Goal: Information Seeking & Learning: Compare options

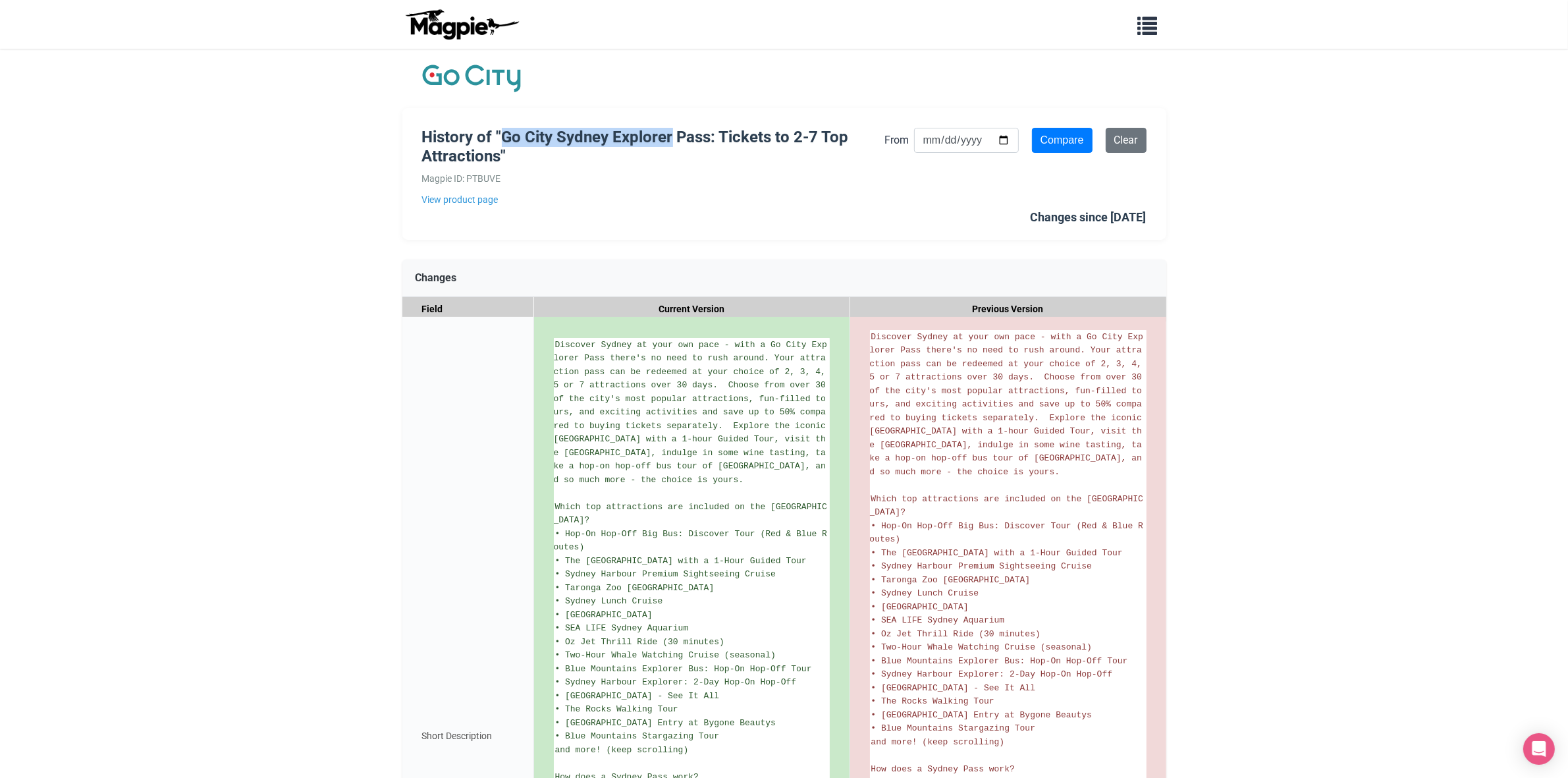
drag, startPoint x: 504, startPoint y: 140, endPoint x: 675, endPoint y: 139, distance: 171.0
click at [675, 139] on h1 "History of "Go City Sydney Explorer Pass: Tickets to 2-7 Top Attractions"" at bounding box center [653, 147] width 463 height 38
copy h1 "Go City Sydney Explorer"
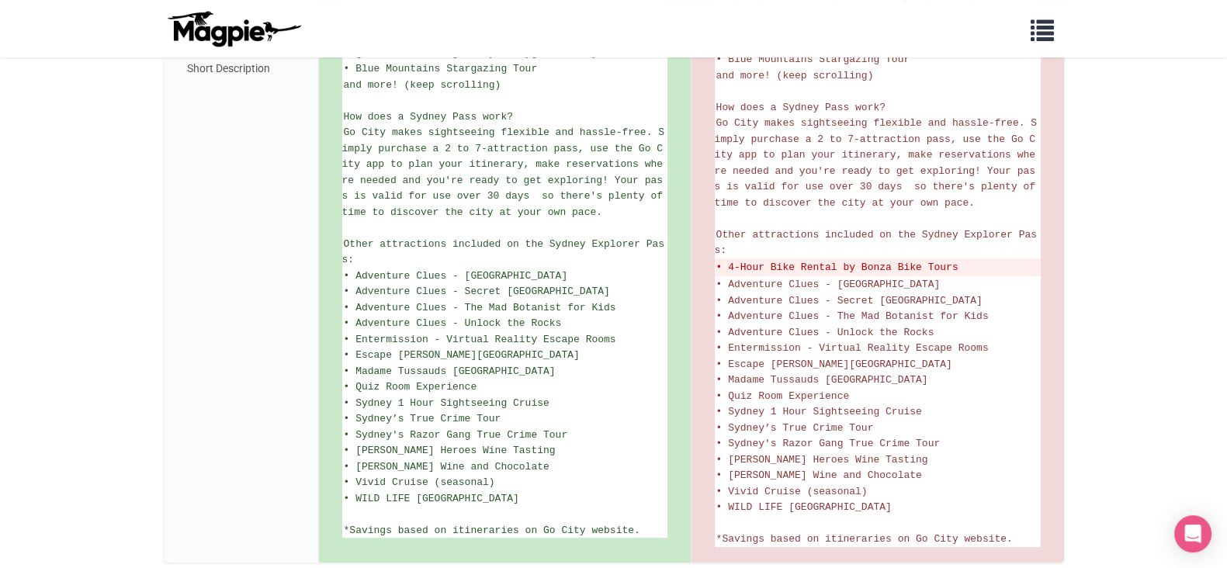
scroll to position [768, 0]
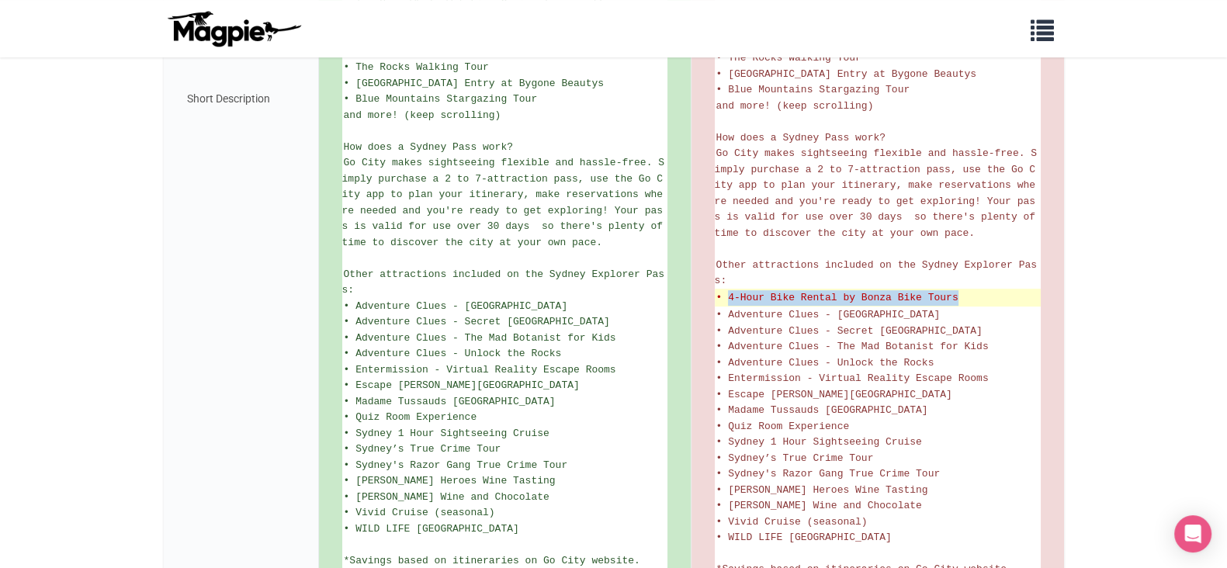
drag, startPoint x: 729, startPoint y: 292, endPoint x: 958, endPoint y: 293, distance: 229.7
click at [958, 293] on del "• 4-Hour Bike Rental by Bonza Bike Tours" at bounding box center [877, 298] width 323 height 16
copy del "4-Hour Bike Rental by Bonza Bike Tours"
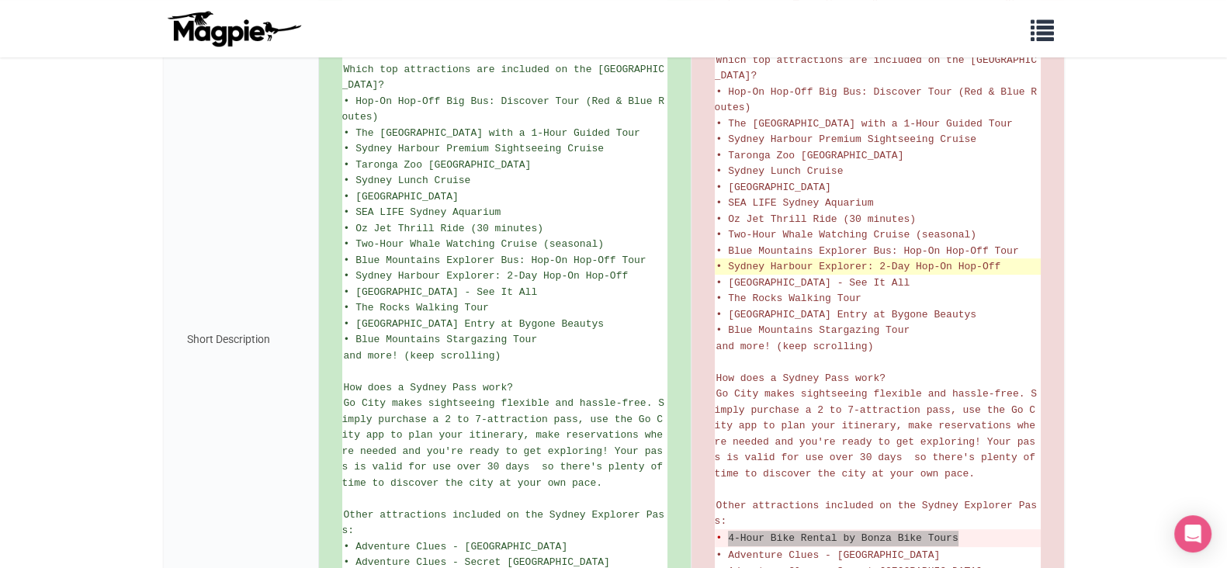
scroll to position [574, 0]
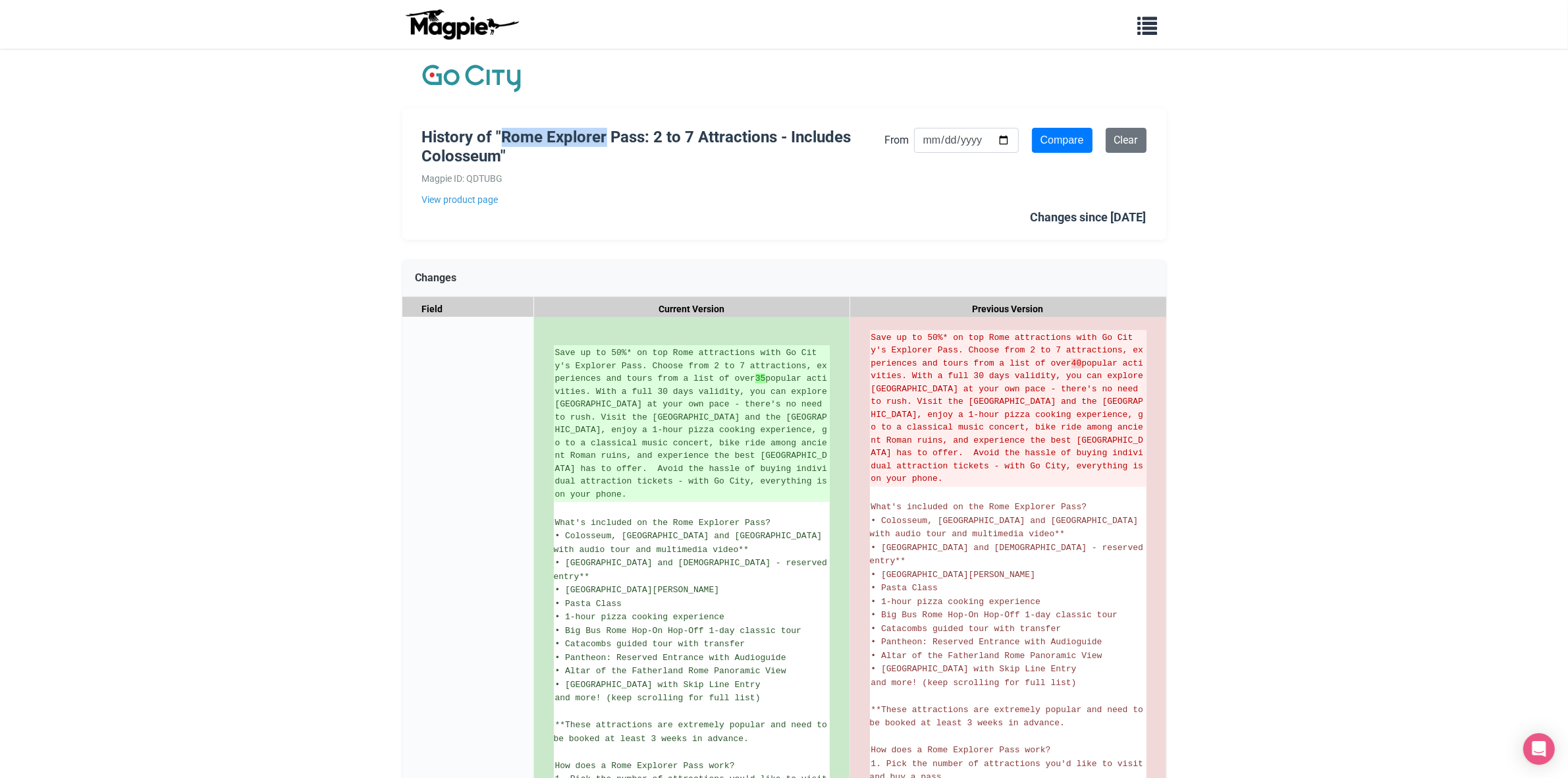
drag, startPoint x: 506, startPoint y: 134, endPoint x: 607, endPoint y: 132, distance: 101.0
click at [607, 132] on h1 "History of "Rome Explorer Pass: 2 to 7 Attractions - Includes Colosseum"" at bounding box center [653, 147] width 463 height 38
copy h1 "Rome Explorer"
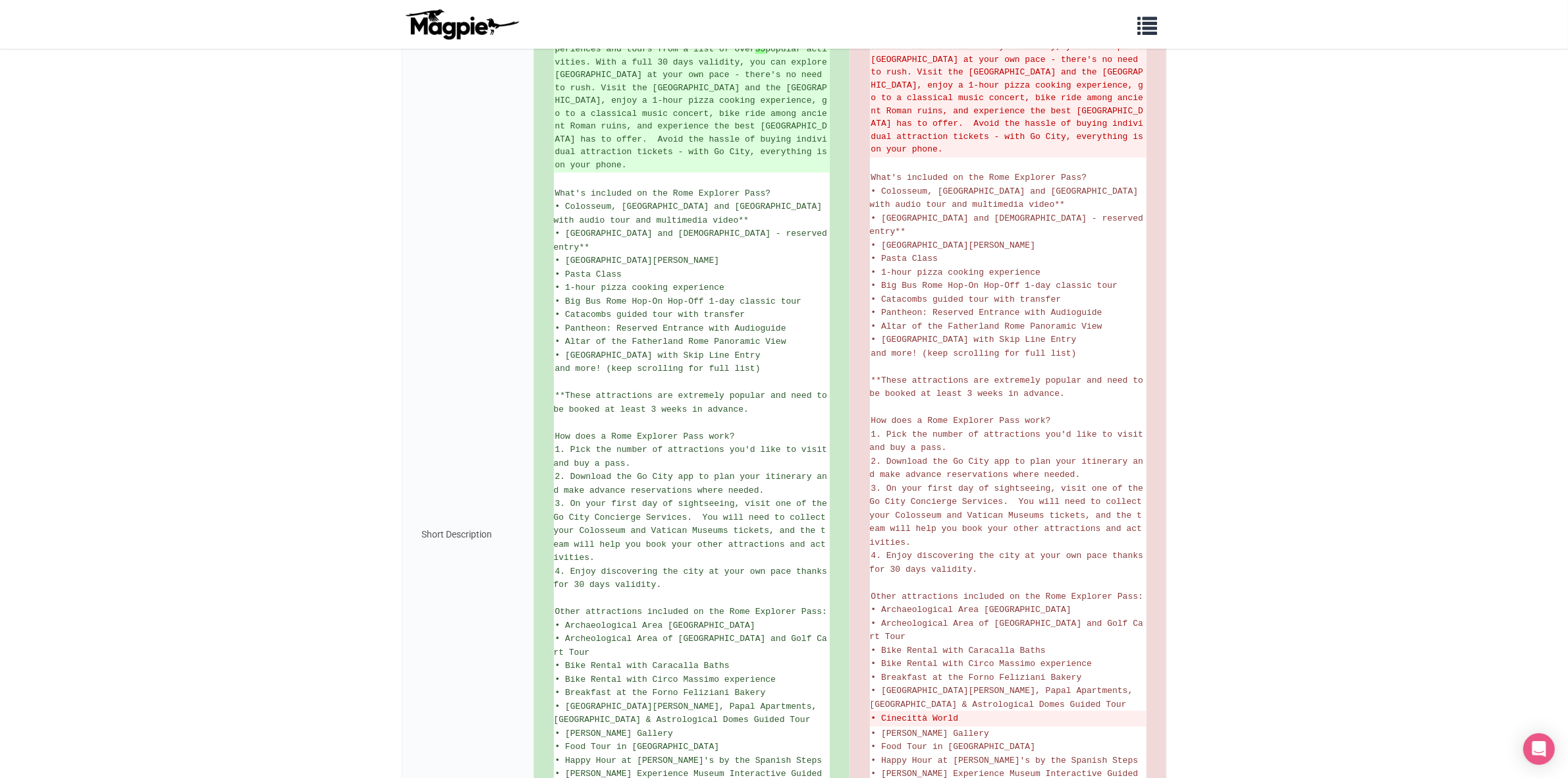
scroll to position [412, 0]
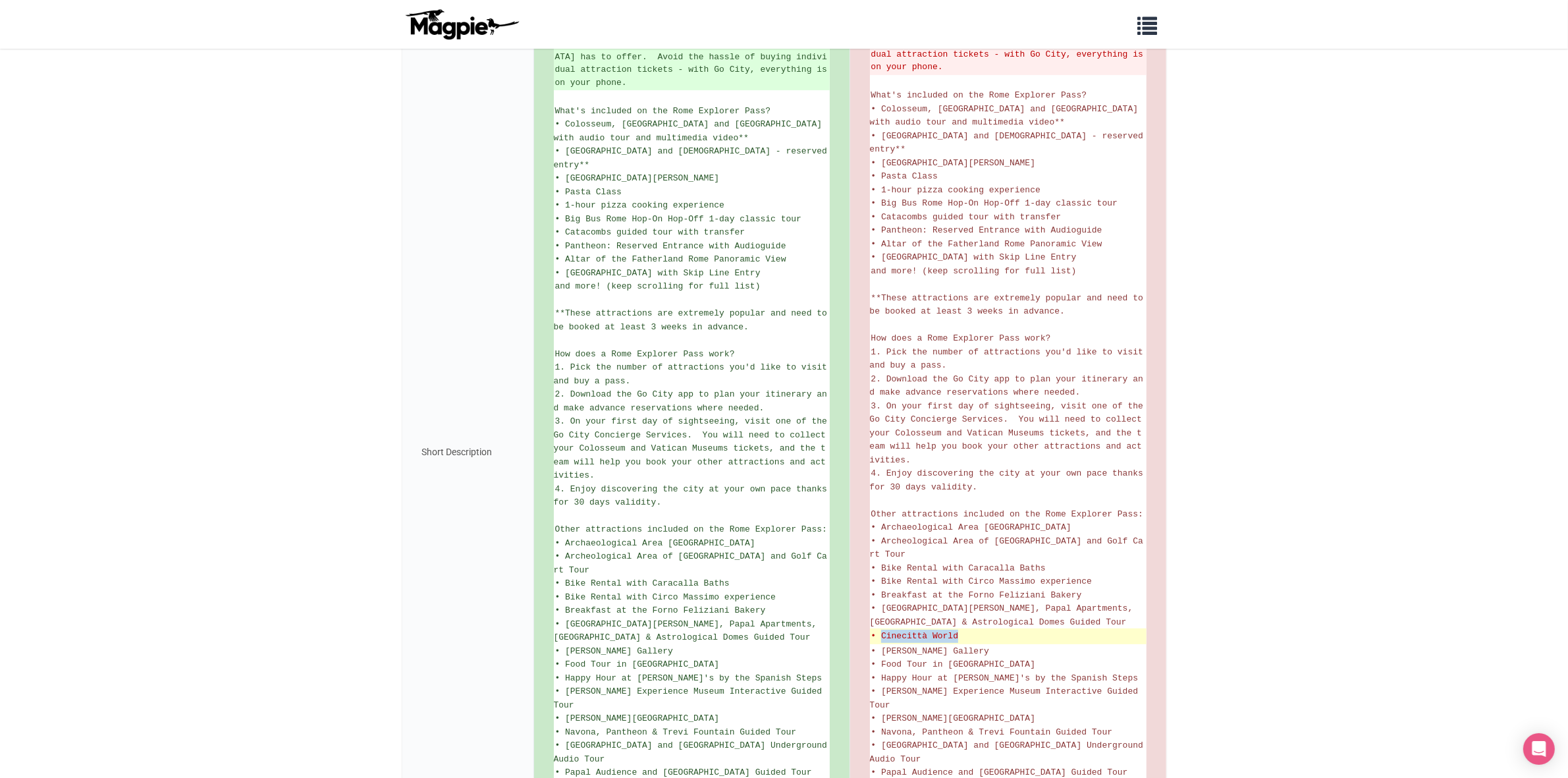
drag, startPoint x: 966, startPoint y: 617, endPoint x: 880, endPoint y: 618, distance: 86.0
click at [880, 630] on del "• Cinecittà World" at bounding box center [1009, 637] width 274 height 14
copy del "Cinecittà World"
click at [1110, 630] on del "• Cinecittà World" at bounding box center [1009, 637] width 274 height 14
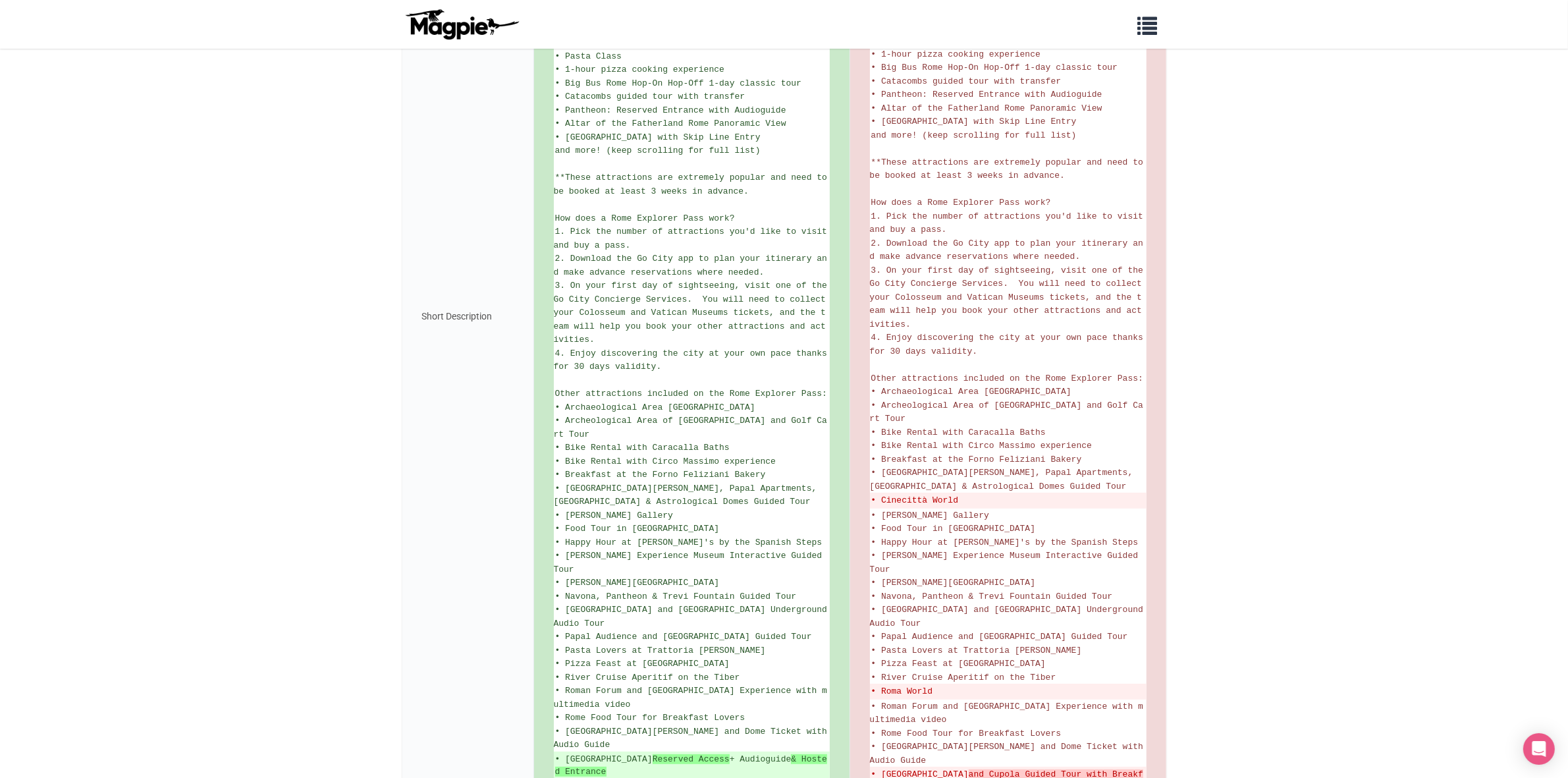
scroll to position [577, 0]
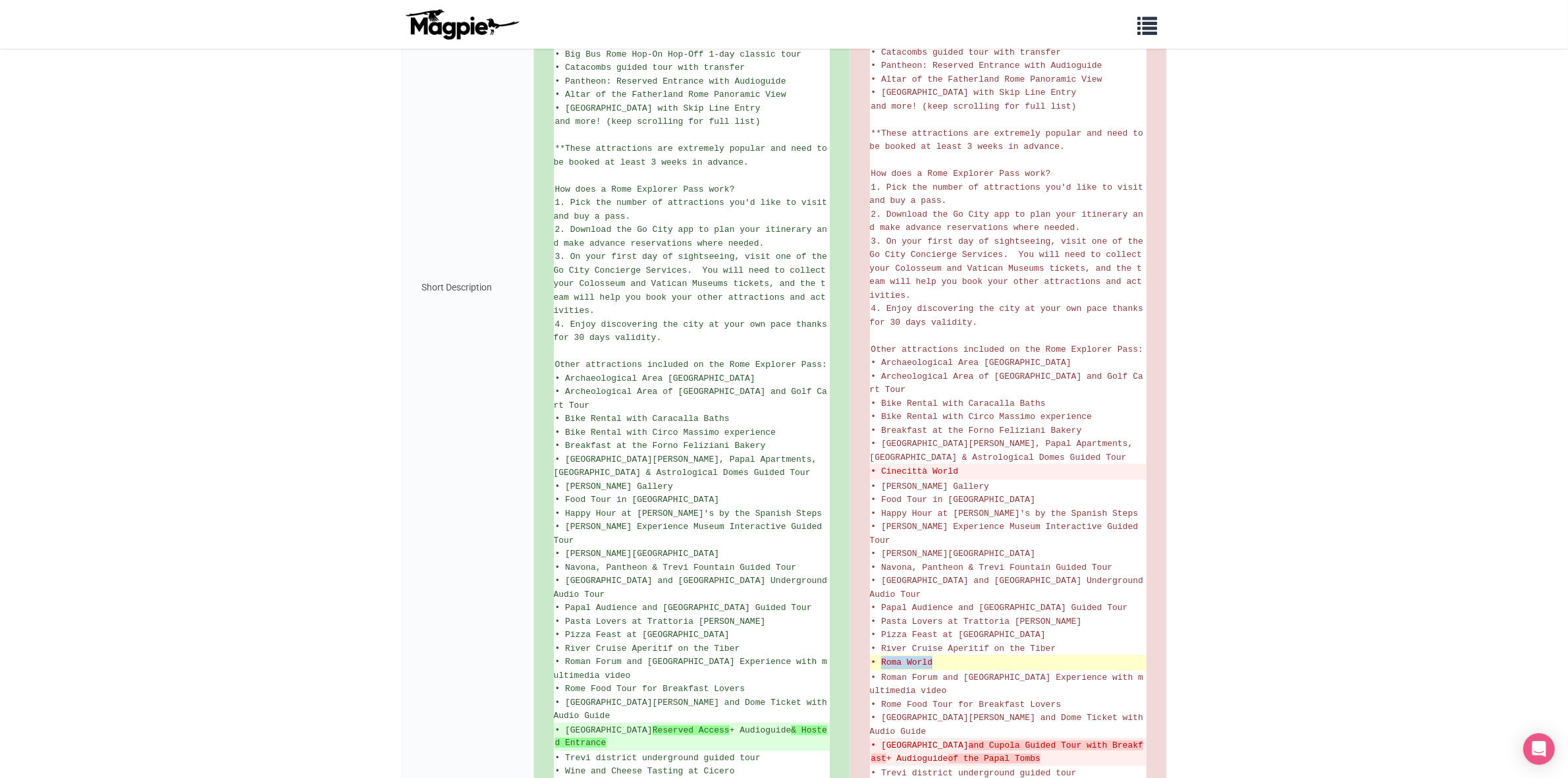
drag, startPoint x: 930, startPoint y: 643, endPoint x: 883, endPoint y: 644, distance: 47.0
click at [883, 657] on del "• Roma World" at bounding box center [1009, 663] width 274 height 14
copy del "Roma World"
drag, startPoint x: 667, startPoint y: 713, endPoint x: 567, endPoint y: 708, distance: 100.1
click at [567, 724] on ins "• St. Peter's Basilica Reserved Access + Audioguide & Hosted Entrance" at bounding box center [692, 737] width 273 height 25
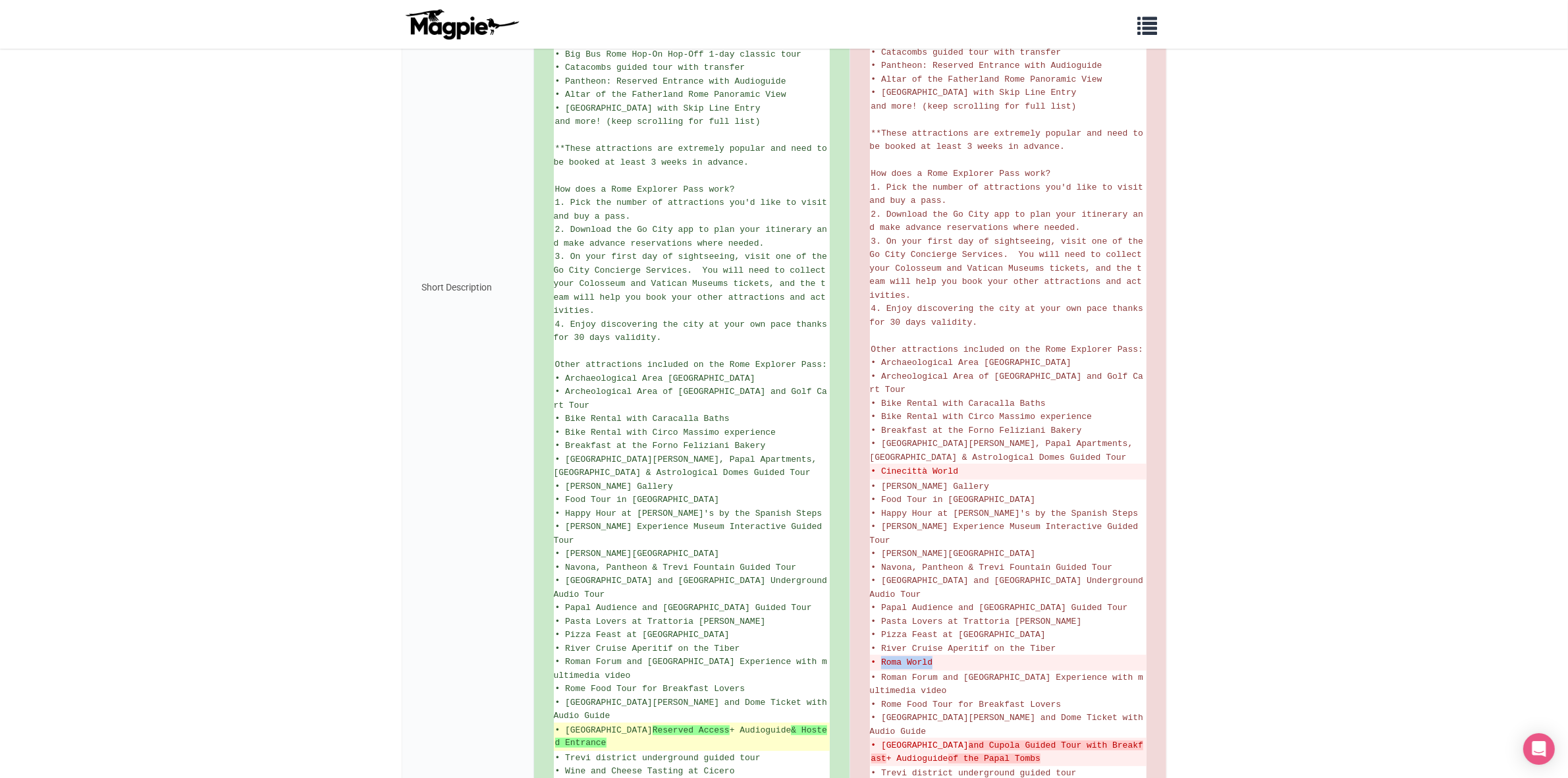
copy ins "St. Peter's Basilica"
drag, startPoint x: 640, startPoint y: 728, endPoint x: 562, endPoint y: 719, distance: 78.5
click at [562, 724] on ins "• St. Peter's Basilica Reserved Access + Audioguide & Hosted Entrance" at bounding box center [692, 737] width 273 height 25
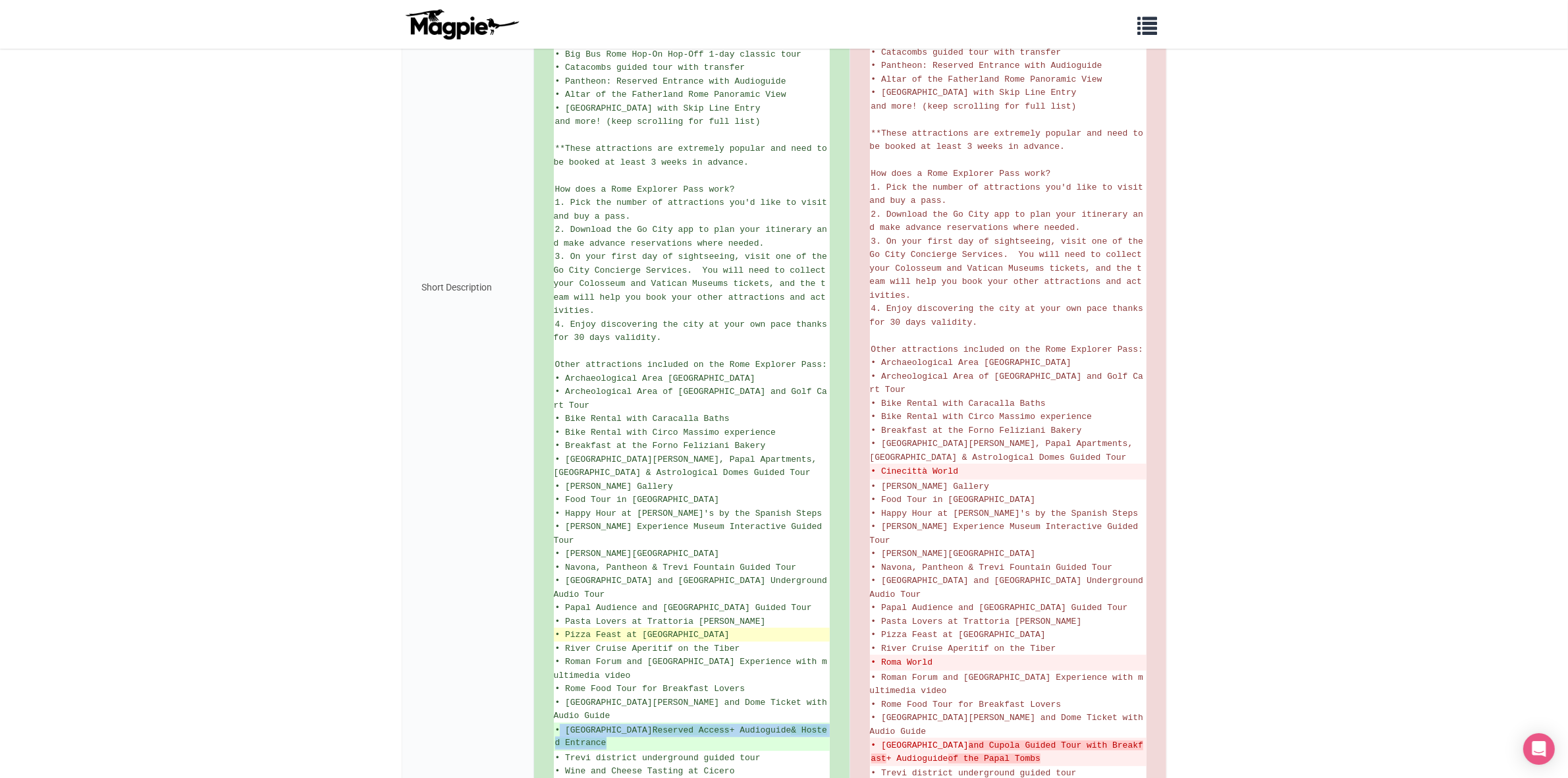
copy ins "St. Peter's Basilica Reserved Access + Audioguide & Hosted Entrance"
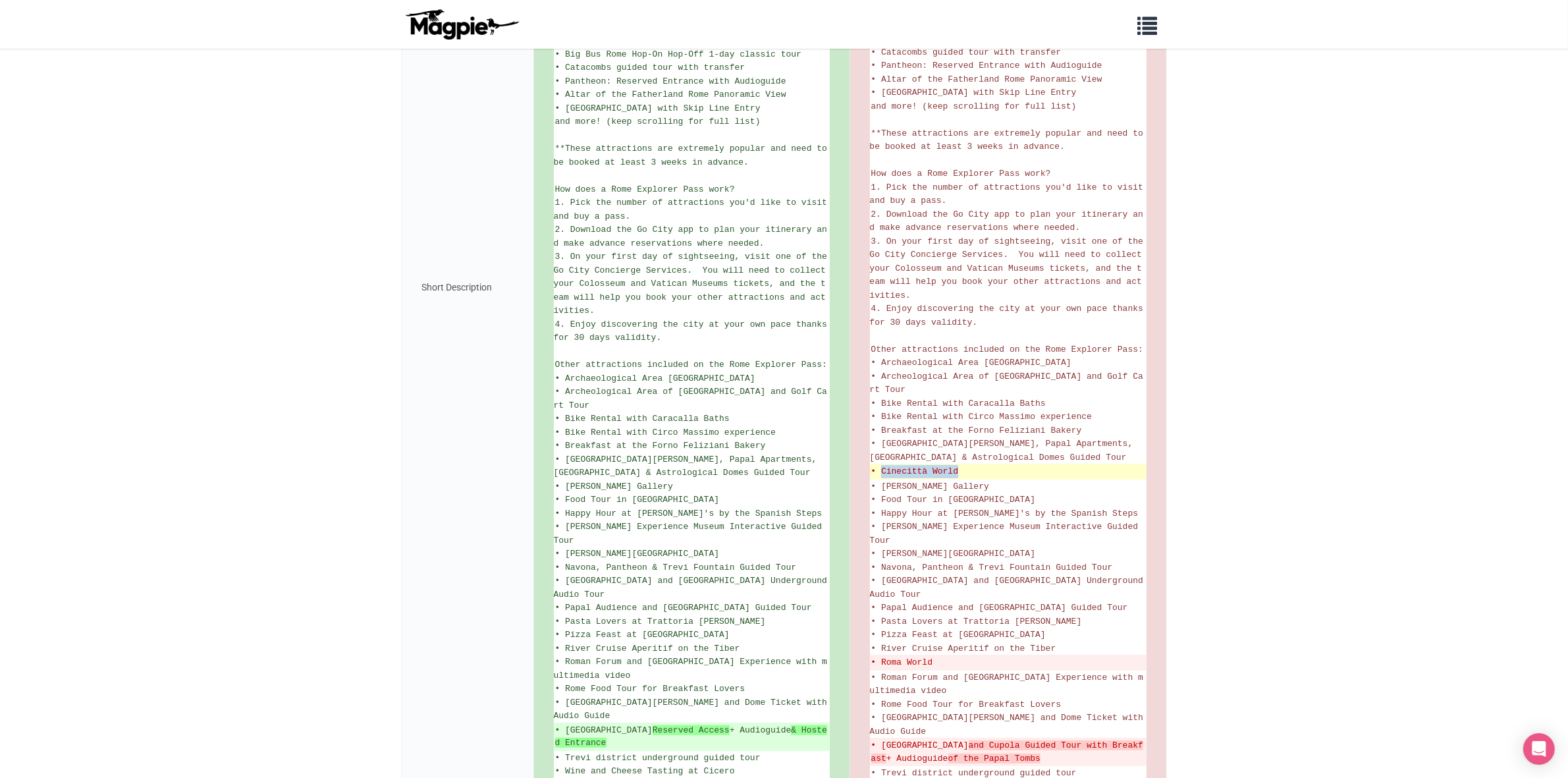
drag, startPoint x: 966, startPoint y: 452, endPoint x: 881, endPoint y: 455, distance: 85.1
click at [881, 465] on del "• Cinecittà World" at bounding box center [1009, 472] width 274 height 14
copy del "Cinecittà World"
drag, startPoint x: 943, startPoint y: 648, endPoint x: 880, endPoint y: 643, distance: 63.2
click at [880, 657] on del "• Roma World" at bounding box center [1009, 663] width 274 height 14
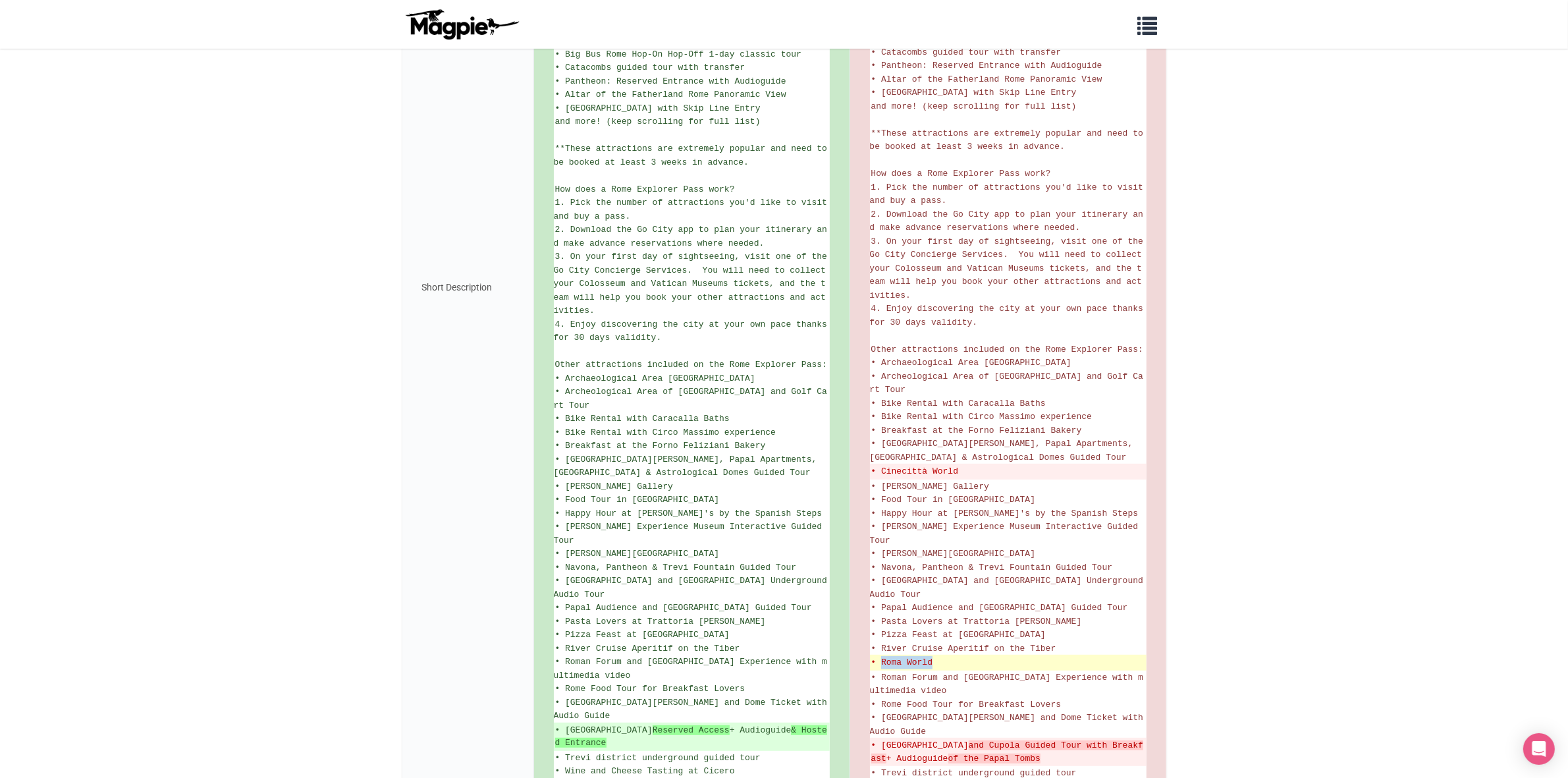
copy del "Roma World"
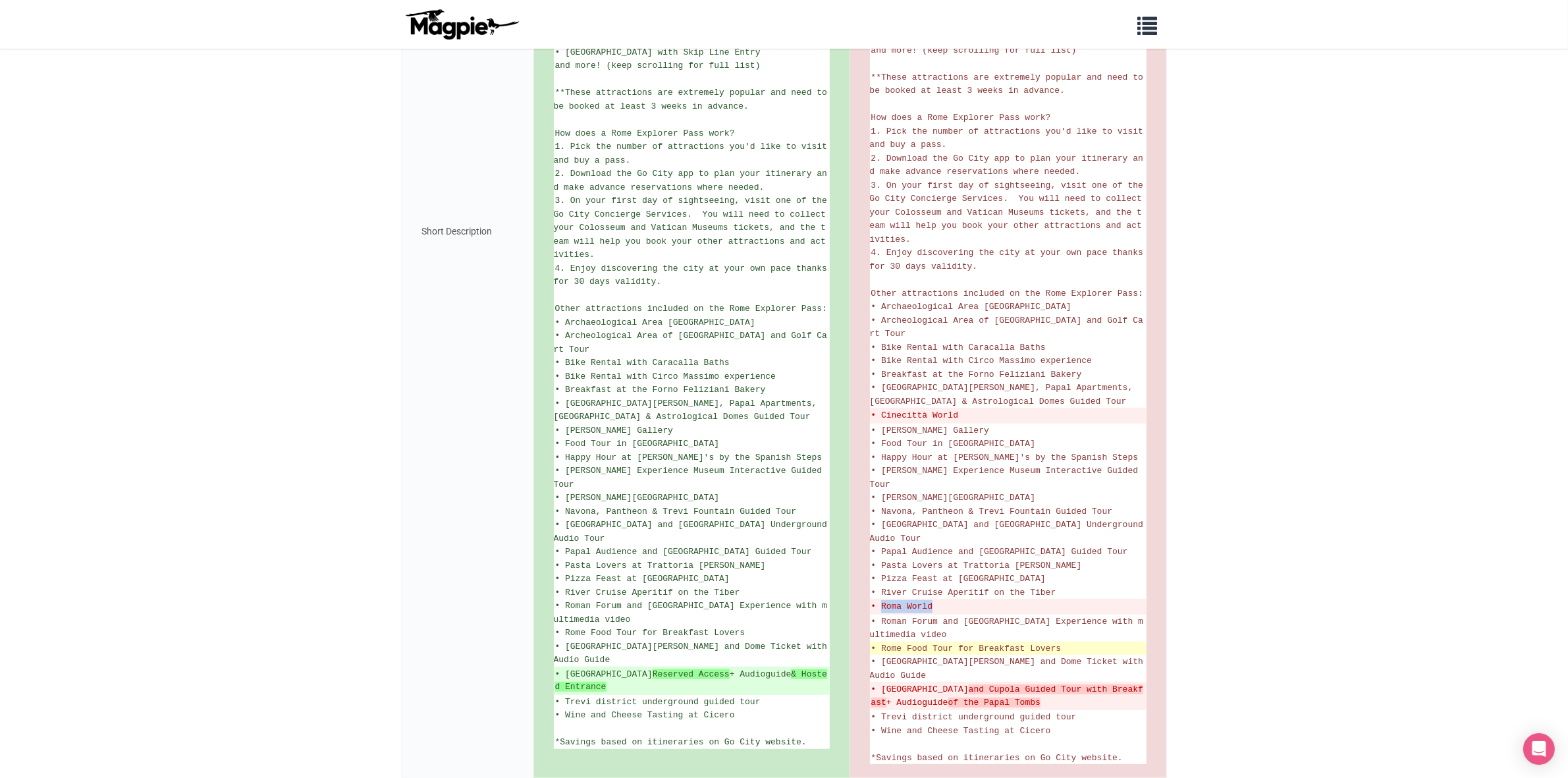
scroll to position [659, 0]
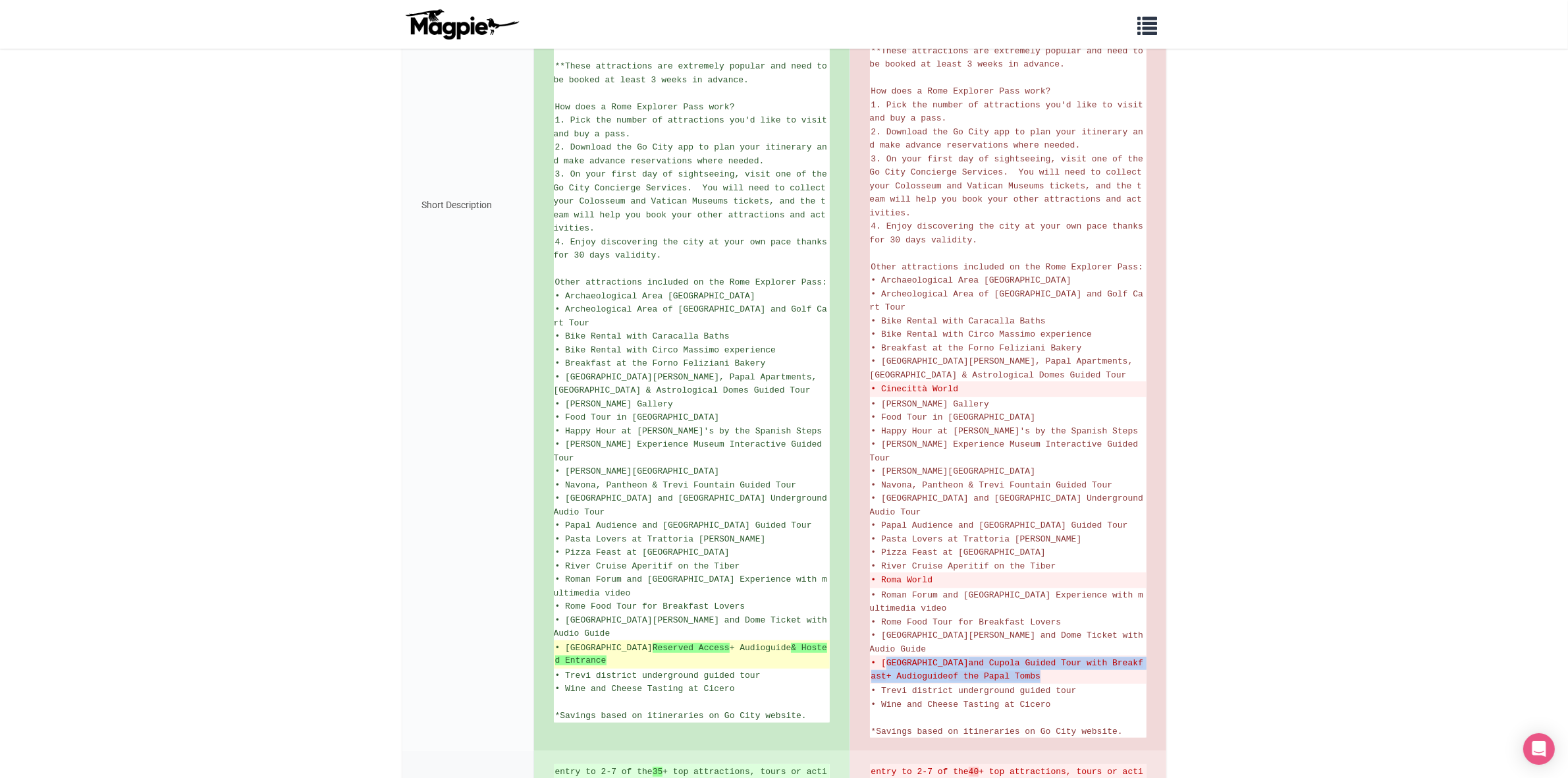
drag, startPoint x: 1076, startPoint y: 662, endPoint x: 699, endPoint y: 648, distance: 377.3
click at [883, 657] on del "• St. Peter's Basilica and Cupola Guided Tour with Breakfast + Audioguide of th…" at bounding box center [1009, 670] width 274 height 25
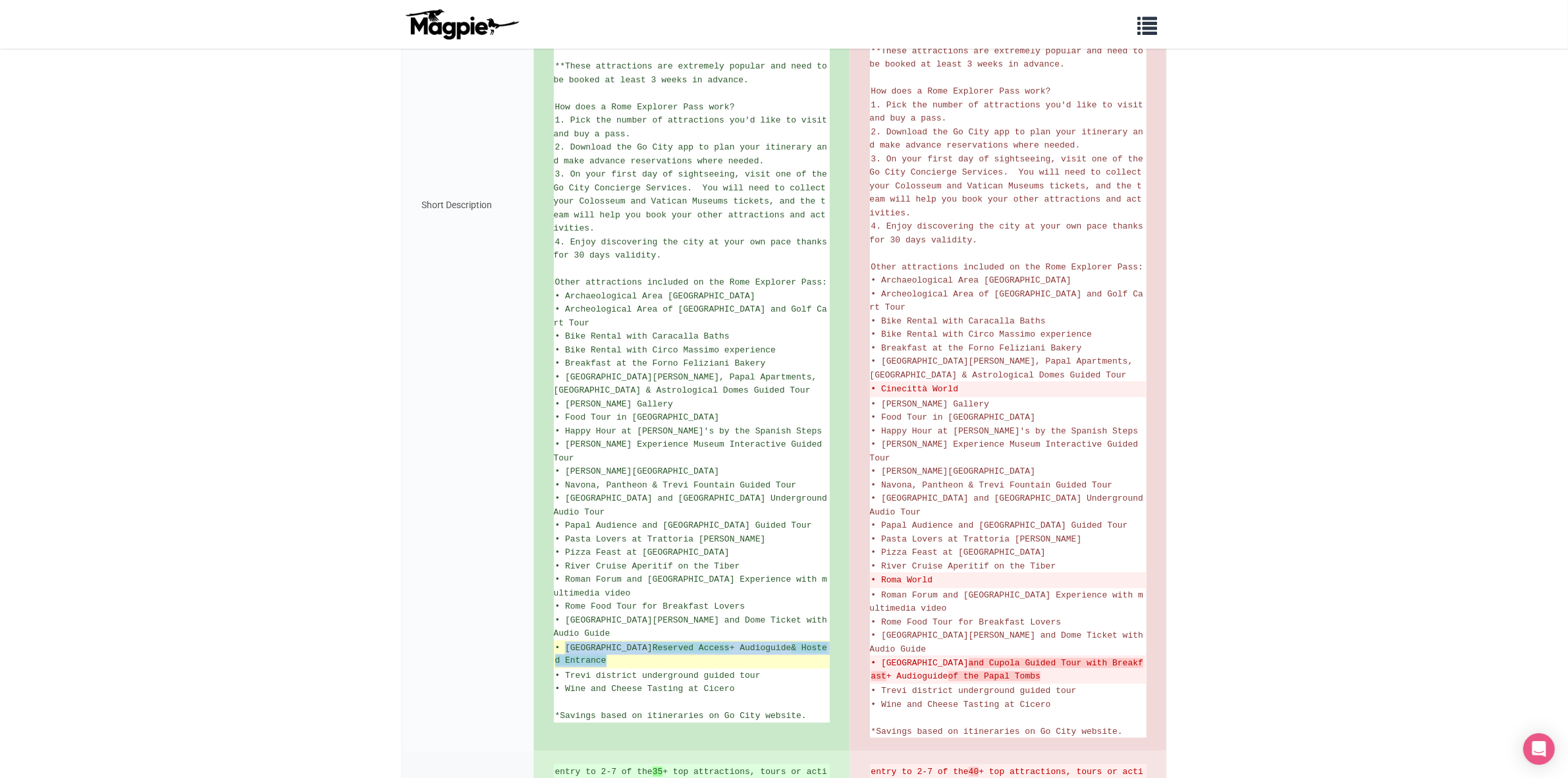
drag, startPoint x: 637, startPoint y: 646, endPoint x: 567, endPoint y: 633, distance: 71.2
click at [567, 642] on ins "• St. Peter's Basilica Reserved Access + Audioguide & Hosted Entrance" at bounding box center [692, 655] width 273 height 25
copy ins "St. Peter's Basilica Reserved Access + Audioguide & Hosted Entrance"
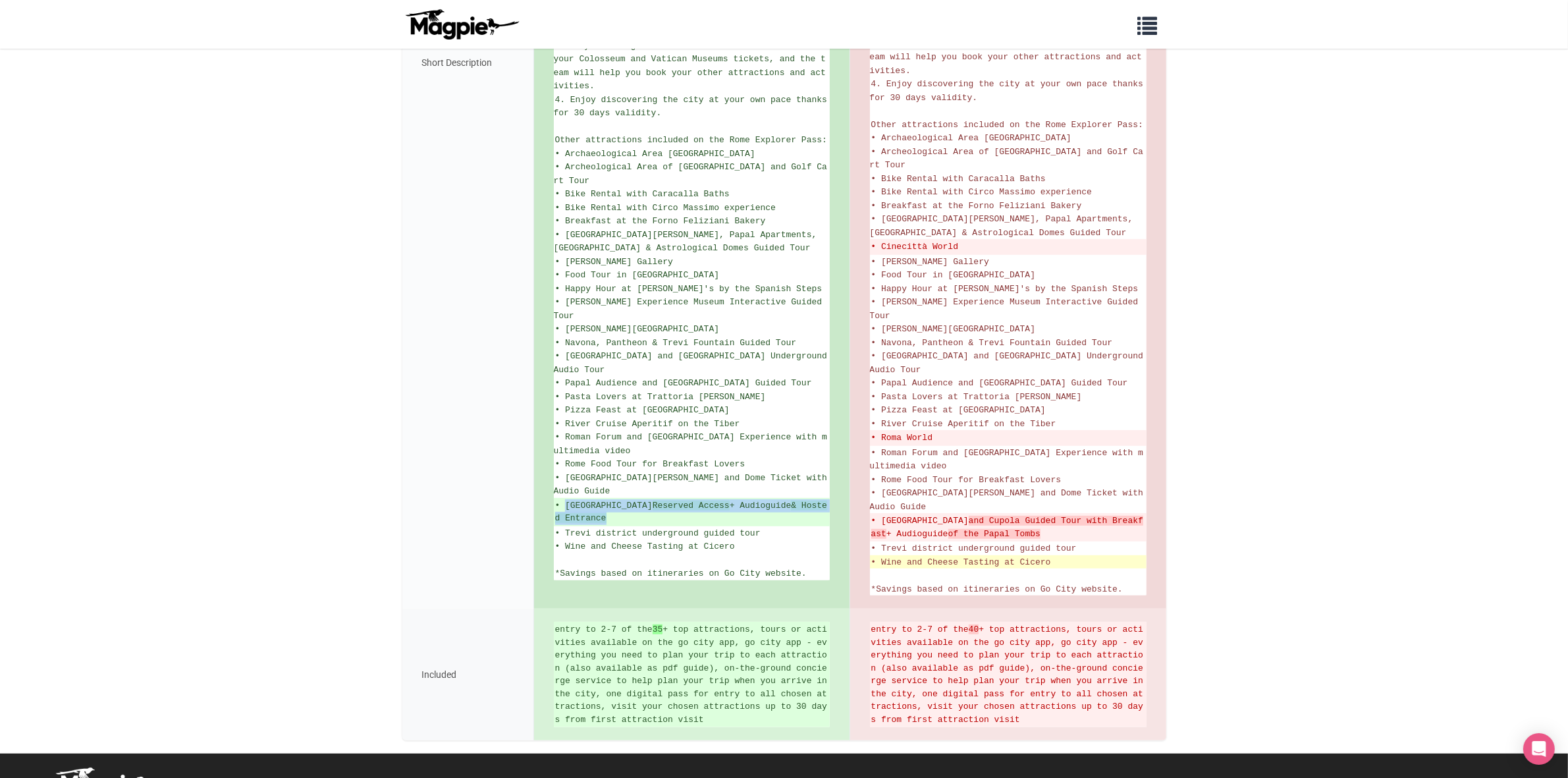
scroll to position [817, 0]
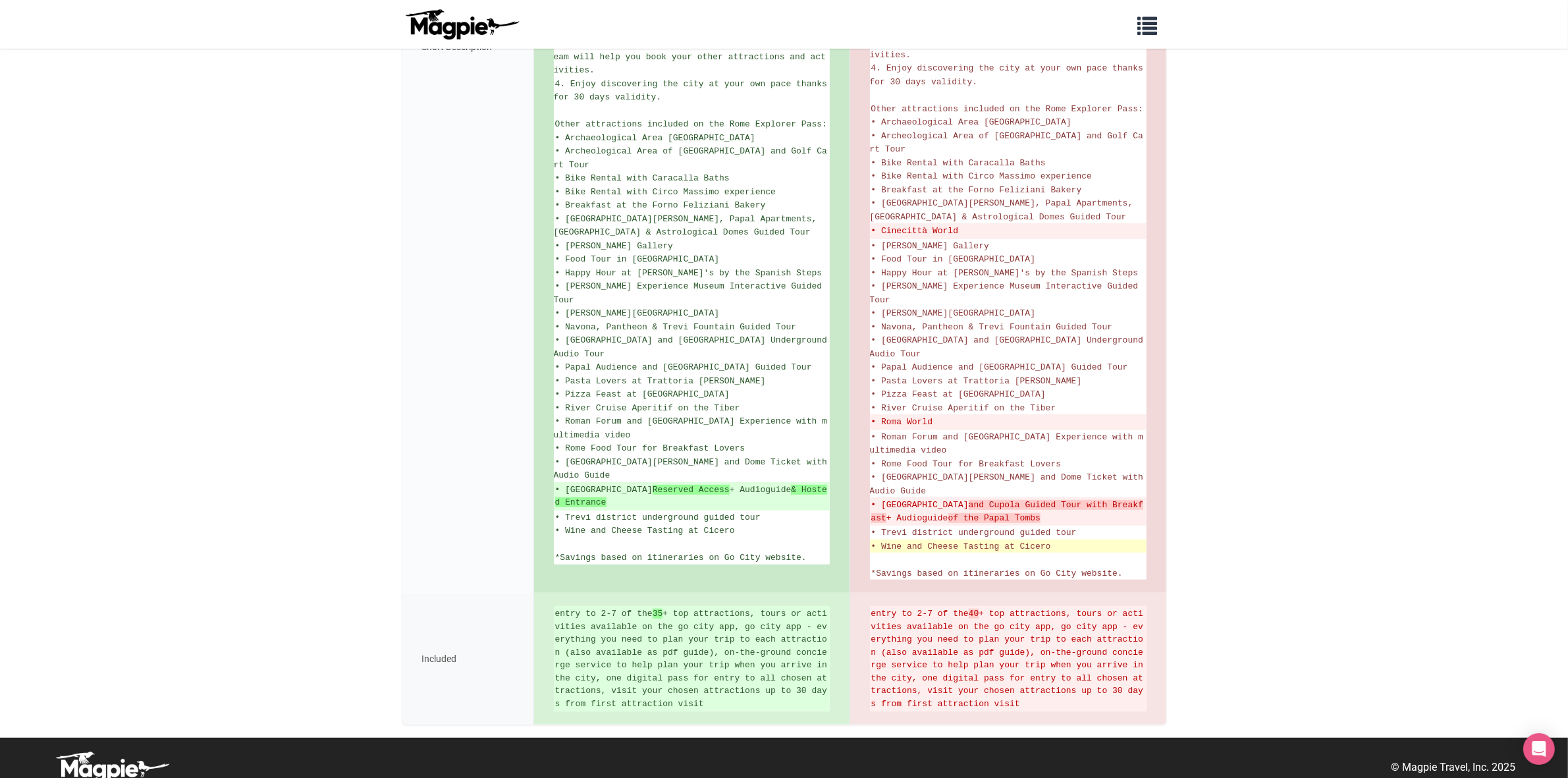
click at [1092, 539] on li "• Wine and Cheese Tasting at Cicero" at bounding box center [1009, 546] width 277 height 14
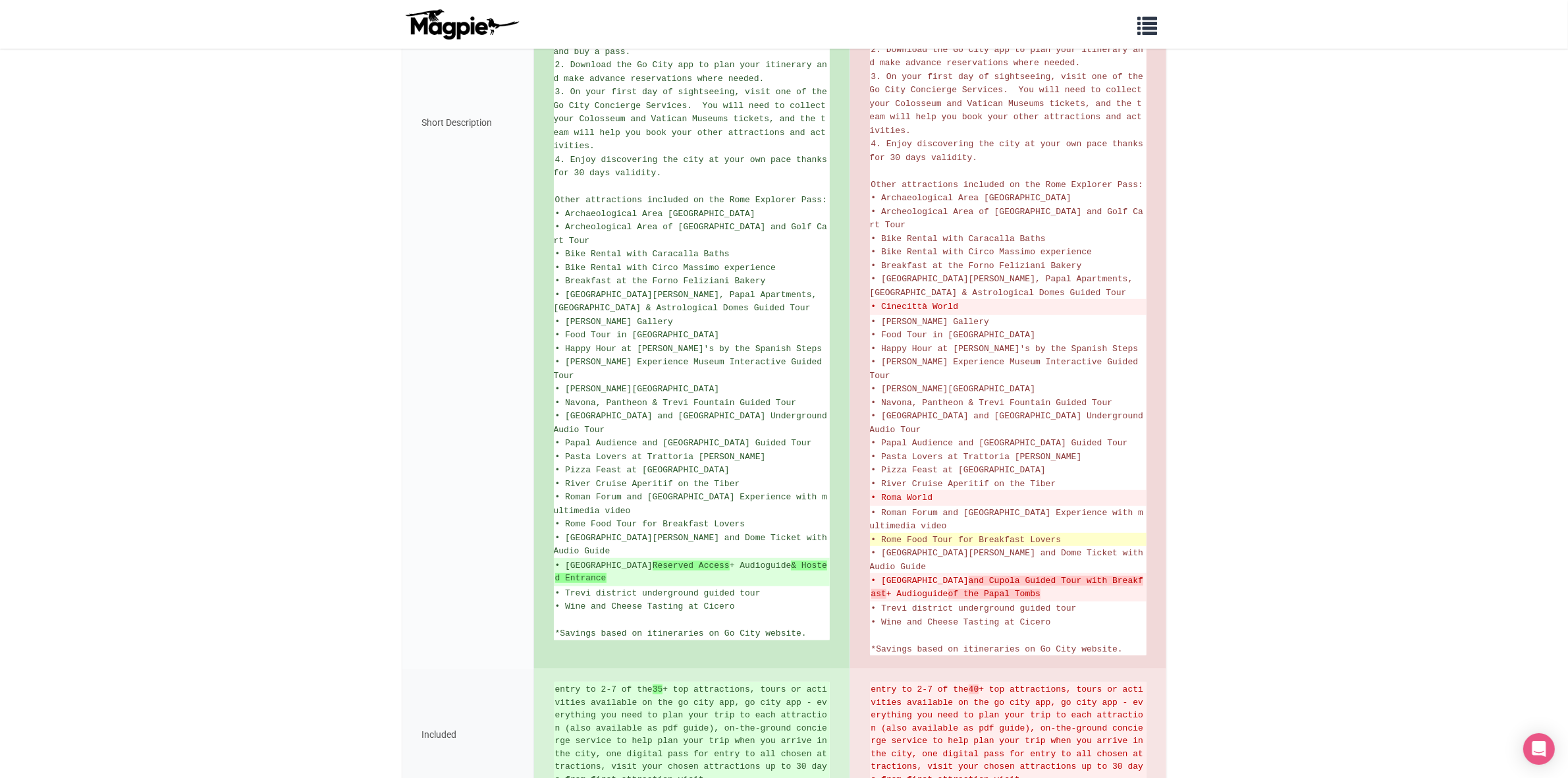
scroll to position [652, 0]
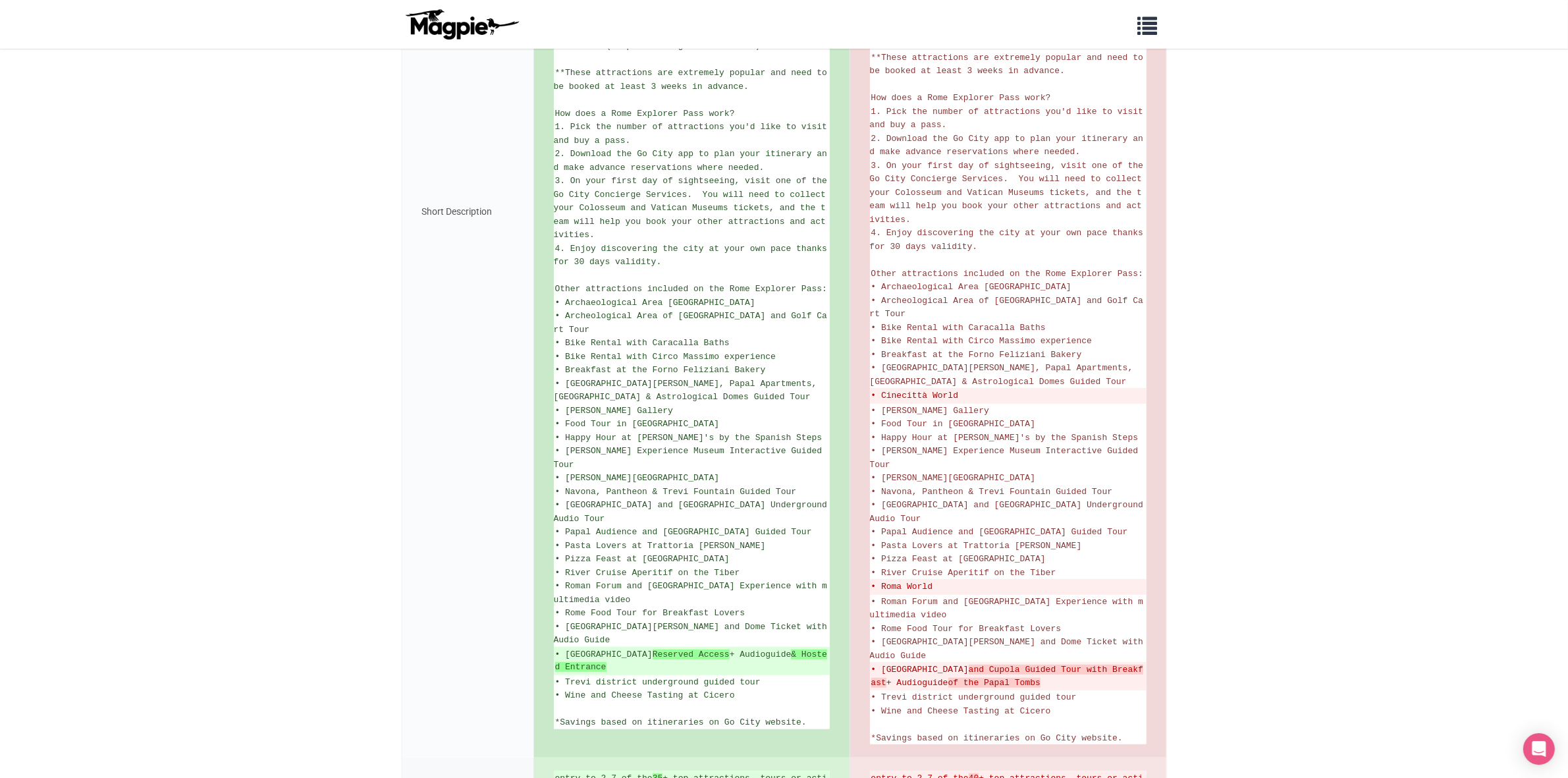
scroll to position [652, 0]
